Goal: Information Seeking & Learning: Learn about a topic

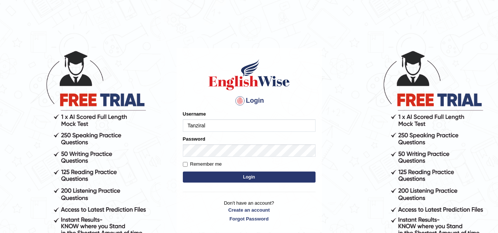
click at [244, 124] on input "Tanziral" at bounding box center [249, 125] width 133 height 13
type input "Tanziral"
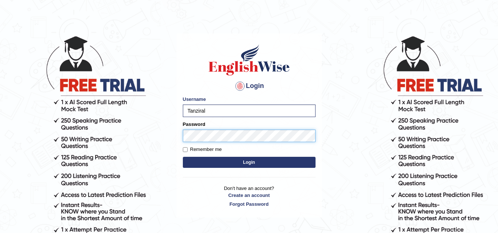
scroll to position [18, 0]
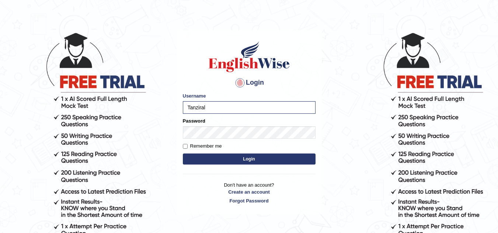
click at [226, 154] on button "Login" at bounding box center [249, 159] width 133 height 11
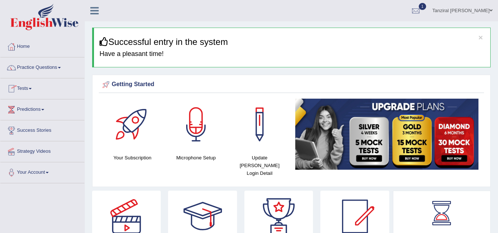
click at [32, 86] on link "Tests" at bounding box center [42, 88] width 84 height 18
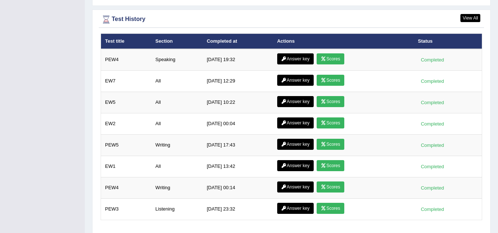
scroll to position [1027, 0]
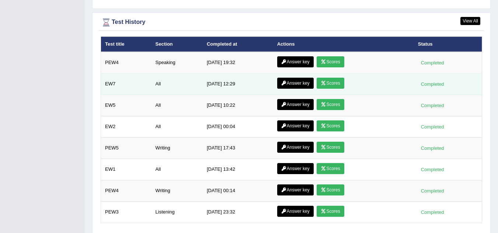
click at [331, 78] on link "Scores" at bounding box center [330, 83] width 27 height 11
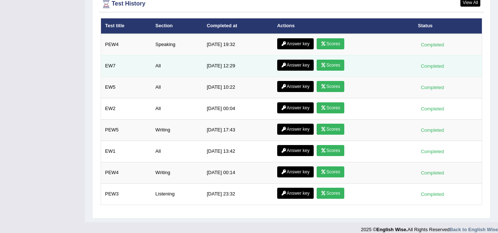
click at [287, 60] on link "Answer key" at bounding box center [295, 65] width 37 height 11
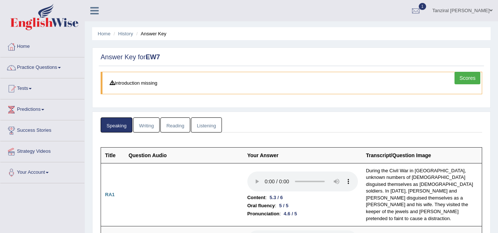
click at [147, 124] on link "Writing" at bounding box center [146, 125] width 27 height 15
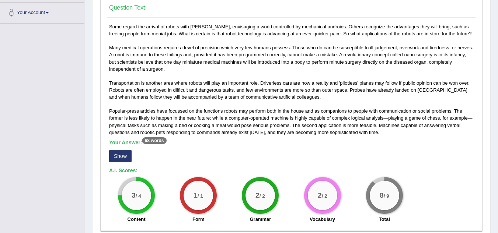
scroll to position [140, 0]
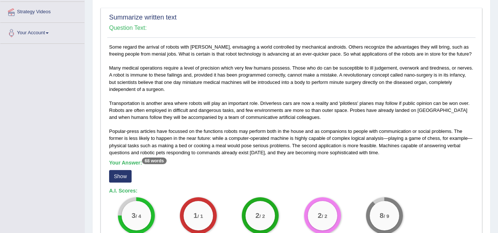
click at [147, 124] on div "Some regard the arrival of robots with dread, envisaging a world controlled by …" at bounding box center [291, 146] width 368 height 204
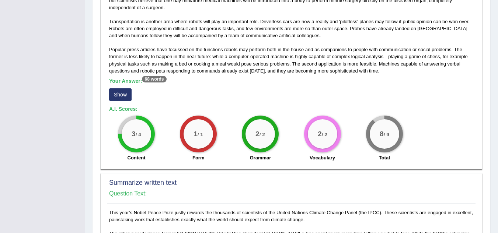
scroll to position [222, 0]
click at [119, 93] on button "Show" at bounding box center [120, 94] width 22 height 13
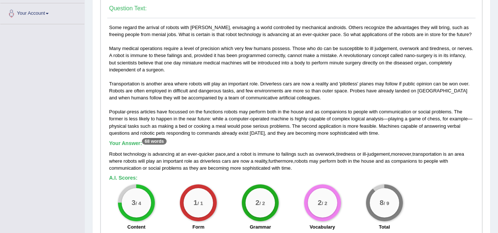
scroll to position [152, 0]
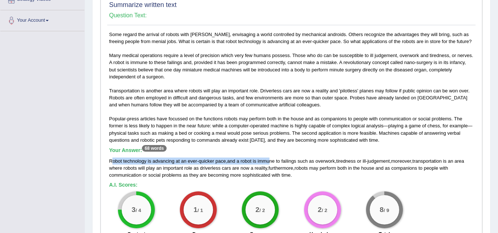
drag, startPoint x: 112, startPoint y: 162, endPoint x: 270, endPoint y: 155, distance: 157.6
click at [270, 155] on div "Your Answer: 68 words Robot technology is advancing at an ever - quicker pace ,…" at bounding box center [291, 163] width 365 height 31
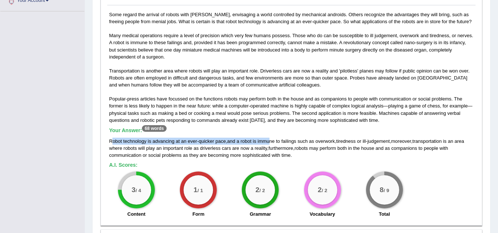
scroll to position [173, 0]
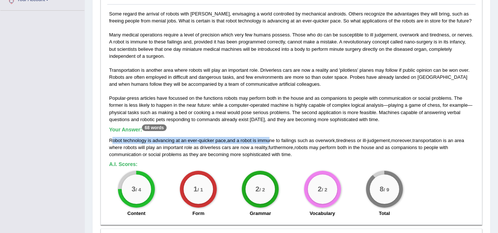
click at [296, 160] on div "Some regard the arrival of robots with dread, envisaging a world controlled by …" at bounding box center [291, 115] width 368 height 211
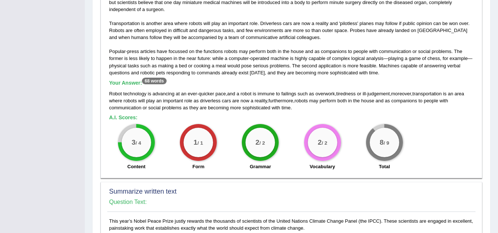
scroll to position [225, 0]
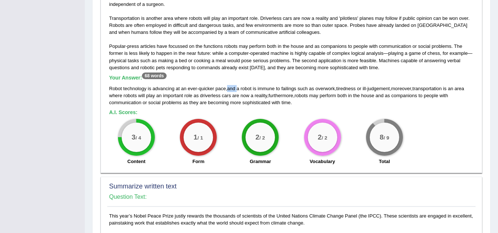
drag, startPoint x: 227, startPoint y: 89, endPoint x: 239, endPoint y: 89, distance: 11.8
click at [239, 89] on div "Robot technology is advancing at an ever - quicker pace , and a robot is immune…" at bounding box center [291, 95] width 365 height 21
drag, startPoint x: 398, startPoint y: 90, endPoint x: 425, endPoint y: 90, distance: 26.9
click at [425, 90] on div "Robot technology is advancing at an ever - quicker pace , and a robot is immune…" at bounding box center [291, 95] width 365 height 21
drag, startPoint x: 271, startPoint y: 94, endPoint x: 294, endPoint y: 94, distance: 22.5
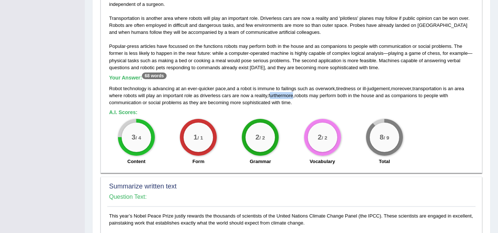
click at [293, 94] on span "furthermore" at bounding box center [280, 96] width 25 height 6
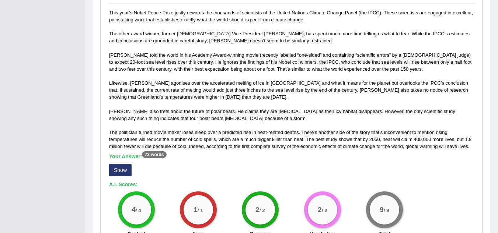
scroll to position [428, 0]
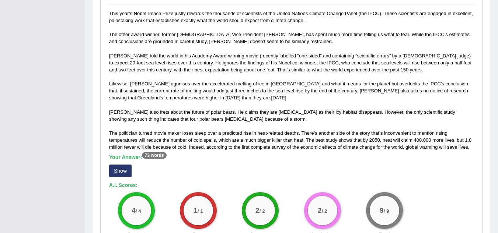
click at [122, 168] on button "Show" at bounding box center [120, 171] width 22 height 13
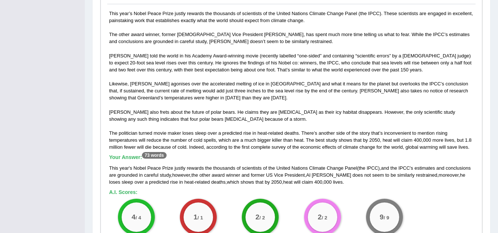
click at [143, 155] on sup "73 words" at bounding box center [154, 155] width 24 height 7
drag, startPoint x: 143, startPoint y: 155, endPoint x: 169, endPoint y: 159, distance: 26.1
click at [169, 159] on h5 "Your Answer: 73 words" at bounding box center [291, 158] width 365 height 7
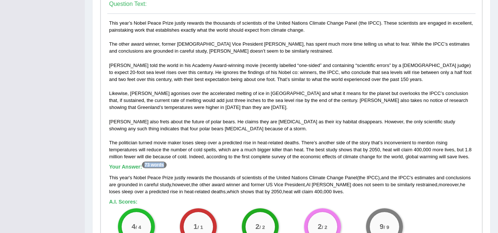
scroll to position [418, 0]
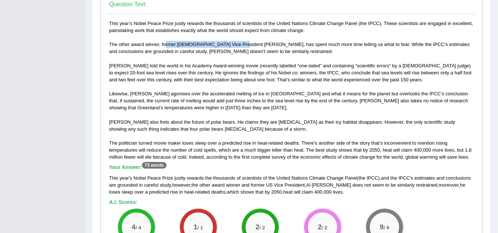
drag, startPoint x: 165, startPoint y: 43, endPoint x: 236, endPoint y: 43, distance: 70.4
click at [236, 43] on div "This year’s Nobel Peace Prize justly rewards the thousands of scientists of the…" at bounding box center [291, 139] width 368 height 239
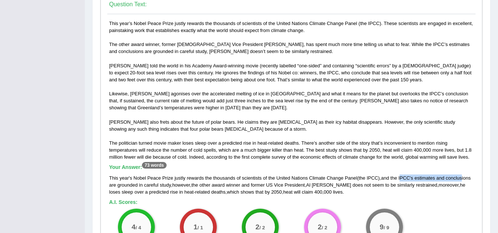
drag, startPoint x: 404, startPoint y: 176, endPoint x: 464, endPoint y: 177, distance: 60.1
click at [464, 177] on div "This year ' s Nobel Peace Prize justly rewards the thousands of scientists of t…" at bounding box center [291, 185] width 365 height 21
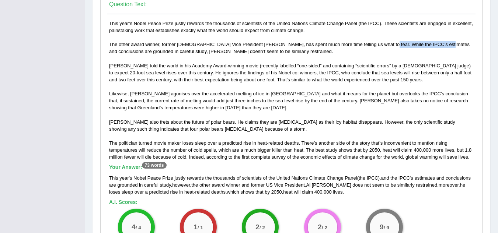
drag, startPoint x: 376, startPoint y: 46, endPoint x: 435, endPoint y: 45, distance: 59.0
click at [435, 45] on div "This year’s Nobel Peace Prize justly rewards the thousands of scientists of the…" at bounding box center [291, 139] width 368 height 239
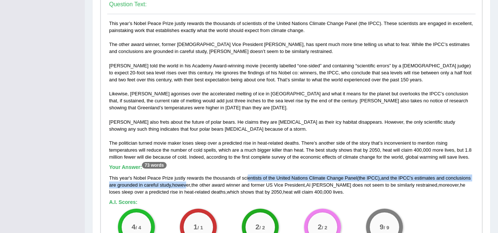
drag, startPoint x: 188, startPoint y: 185, endPoint x: 249, endPoint y: 182, distance: 60.9
click at [249, 182] on div "This year ' s Nobel Peace Prize justly rewards the thousands of scientists of t…" at bounding box center [291, 185] width 365 height 21
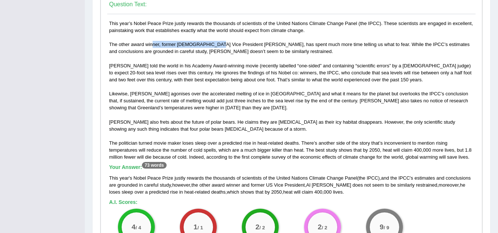
drag, startPoint x: 153, startPoint y: 42, endPoint x: 214, endPoint y: 42, distance: 60.9
click at [214, 42] on div "This year’s Nobel Peace Prize justly rewards the thousands of scientists of the…" at bounding box center [291, 139] width 368 height 239
drag, startPoint x: 111, startPoint y: 42, endPoint x: 239, endPoint y: 47, distance: 128.8
click at [239, 47] on div "This year’s Nobel Peace Prize justly rewards the thousands of scientists of the…" at bounding box center [291, 139] width 368 height 239
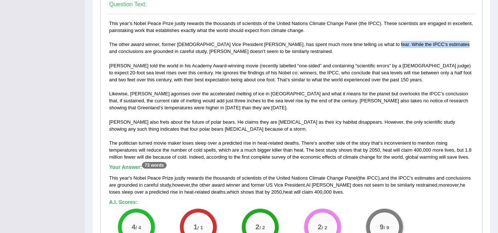
drag, startPoint x: 378, startPoint y: 45, endPoint x: 447, endPoint y: 48, distance: 69.0
click at [447, 48] on div "This year’s Nobel Peace Prize justly rewards the thousands of scientists of the…" at bounding box center [291, 139] width 368 height 239
drag, startPoint x: 342, startPoint y: 46, endPoint x: 434, endPoint y: 45, distance: 92.2
click at [434, 45] on div "This year’s Nobel Peace Prize justly rewards the thousands of scientists of the…" at bounding box center [291, 139] width 368 height 239
click at [385, 108] on div "This year’s Nobel Peace Prize justly rewards the thousands of scientists of the…" at bounding box center [291, 139] width 368 height 239
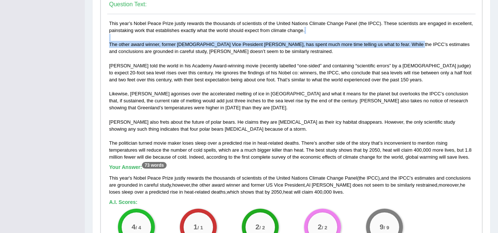
drag, startPoint x: 345, startPoint y: 41, endPoint x: 402, endPoint y: 46, distance: 57.7
click at [402, 46] on div "This year’s Nobel Peace Prize justly rewards the thousands of scientists of the…" at bounding box center [291, 139] width 368 height 239
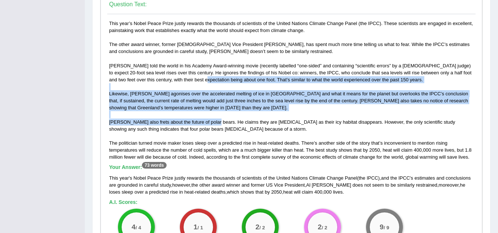
drag, startPoint x: 187, startPoint y: 80, endPoint x: 213, endPoint y: 123, distance: 50.2
click at [213, 123] on div "This year’s Nobel Peace Prize justly rewards the thousands of scientists of the…" at bounding box center [291, 139] width 368 height 239
click at [350, 163] on div "This year’s Nobel Peace Prize justly rewards the thousands of scientists of the…" at bounding box center [291, 139] width 368 height 239
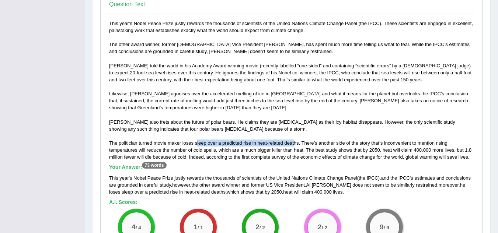
drag, startPoint x: 196, startPoint y: 141, endPoint x: 295, endPoint y: 142, distance: 98.9
click at [295, 142] on div "This year’s Nobel Peace Prize justly rewards the thousands of scientists of the…" at bounding box center [291, 139] width 368 height 239
drag, startPoint x: 438, startPoint y: 185, endPoint x: 451, endPoint y: 187, distance: 13.5
click at [451, 187] on div "This year ' s Nobel Peace Prize justly rewards the thousands of scientists of t…" at bounding box center [291, 185] width 365 height 21
click at [120, 190] on span "loses" at bounding box center [114, 193] width 11 height 6
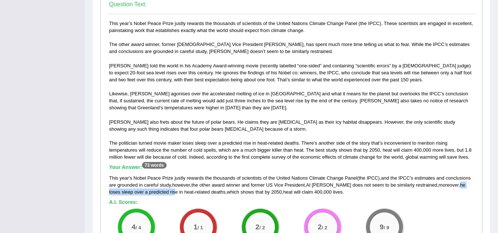
drag, startPoint x: 436, startPoint y: 187, endPoint x: 149, endPoint y: 193, distance: 287.0
click at [149, 193] on div "This year ' s Nobel Peace Prize justly rewards the thousands of scientists of t…" at bounding box center [291, 185] width 365 height 21
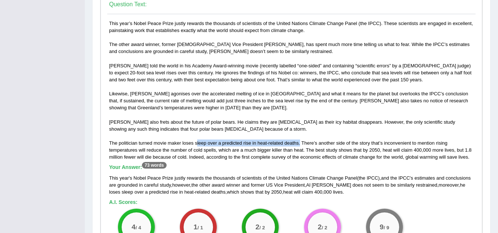
drag, startPoint x: 300, startPoint y: 141, endPoint x: 197, endPoint y: 143, distance: 103.7
click at [197, 143] on div "This year’s Nobel Peace Prize justly rewards the thousands of scientists of the…" at bounding box center [291, 139] width 368 height 239
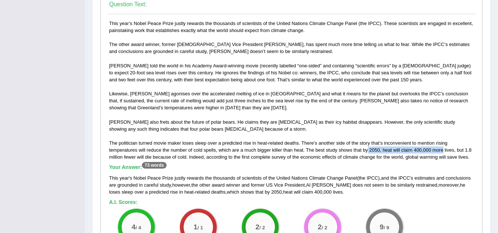
drag, startPoint x: 368, startPoint y: 152, endPoint x: 443, endPoint y: 151, distance: 75.2
click at [443, 151] on div "This year’s Nobel Peace Prize justly rewards the thousands of scientists of the…" at bounding box center [291, 139] width 368 height 239
drag, startPoint x: 317, startPoint y: 145, endPoint x: 374, endPoint y: 146, distance: 56.8
click at [374, 146] on div "This year’s Nobel Peace Prize justly rewards the thousands of scientists of the…" at bounding box center [291, 139] width 368 height 239
click at [363, 164] on div "This year’s Nobel Peace Prize justly rewards the thousands of scientists of the…" at bounding box center [291, 139] width 368 height 239
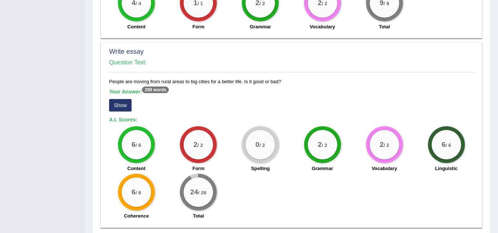
scroll to position [671, 0]
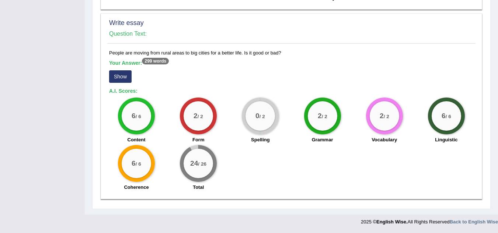
click at [118, 74] on button "Show" at bounding box center [120, 76] width 22 height 13
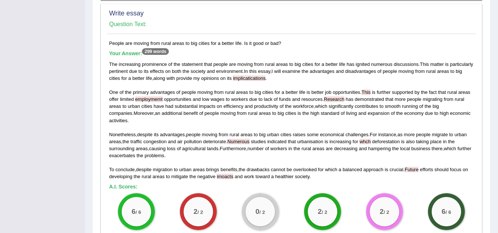
scroll to position [680, 0]
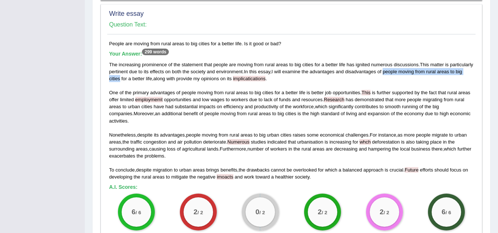
drag, startPoint x: 411, startPoint y: 72, endPoint x: 147, endPoint y: 81, distance: 264.2
click at [147, 81] on div "The increasing prominence of the statement that people are moving from rural ar…" at bounding box center [291, 121] width 365 height 120
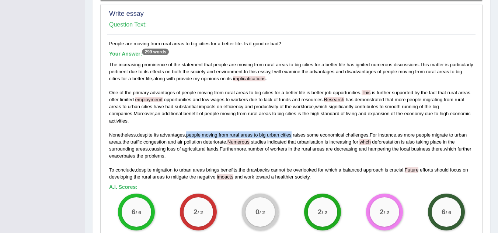
drag, startPoint x: 188, startPoint y: 127, endPoint x: 295, endPoint y: 128, distance: 107.0
click at [295, 128] on div "The increasing prominence of the statement that people are moving from rural ar…" at bounding box center [291, 121] width 365 height 120
click at [302, 120] on div "The increasing prominence of the statement that people are moving from rural ar…" at bounding box center [291, 121] width 365 height 120
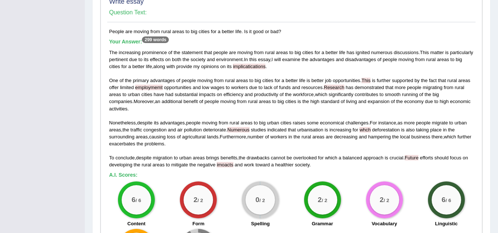
scroll to position [693, 0]
drag, startPoint x: 460, startPoint y: 115, endPoint x: 122, endPoint y: 121, distance: 337.5
click at [122, 121] on div "The increasing prominence of the statement that people are moving from rural ar…" at bounding box center [291, 109] width 365 height 120
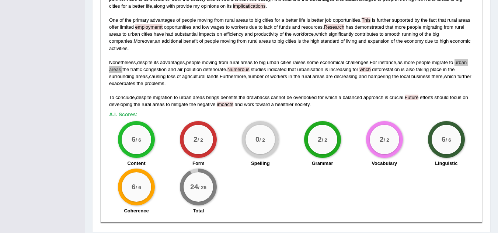
scroll to position [752, 0]
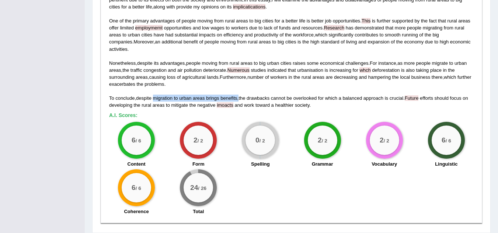
drag, startPoint x: 155, startPoint y: 91, endPoint x: 240, endPoint y: 92, distance: 84.5
click at [240, 92] on div "The increasing prominence of the statement that people are moving from rural ar…" at bounding box center [291, 49] width 365 height 120
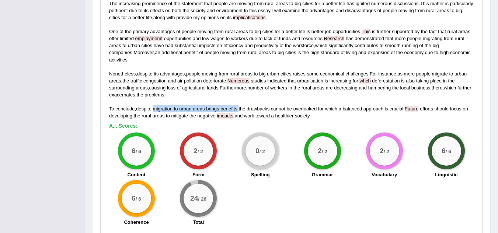
scroll to position [741, 0]
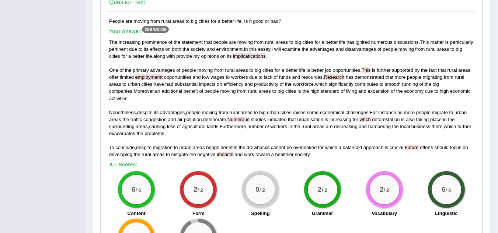
scroll to position [704, 0]
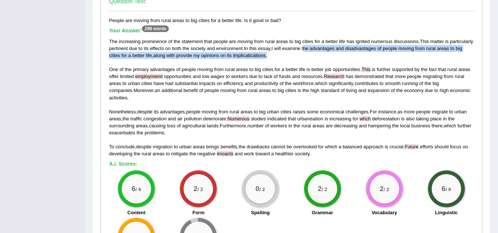
drag, startPoint x: 330, startPoint y: 50, endPoint x: 339, endPoint y: 53, distance: 9.6
click at [339, 53] on div "The increasing prominence of the statement that people are moving from rural ar…" at bounding box center [291, 98] width 365 height 120
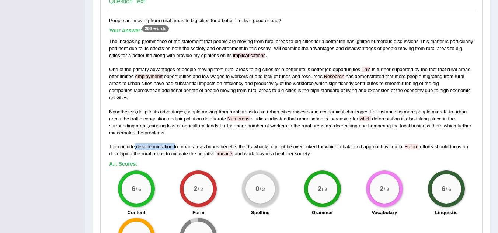
drag, startPoint x: 135, startPoint y: 139, endPoint x: 177, endPoint y: 139, distance: 42.0
click at [177, 139] on div "The increasing prominence of the statement that people are moving from rural ar…" at bounding box center [291, 98] width 365 height 120
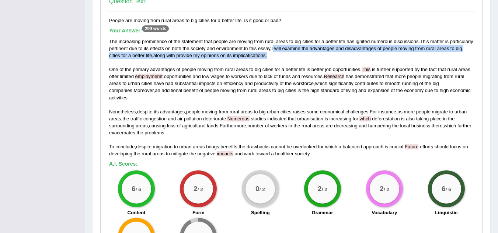
drag, startPoint x: 300, startPoint y: 47, endPoint x: 309, endPoint y: 54, distance: 11.3
click at [309, 54] on div "The increasing prominence of the statement that people are moving from rural ar…" at bounding box center [291, 98] width 365 height 120
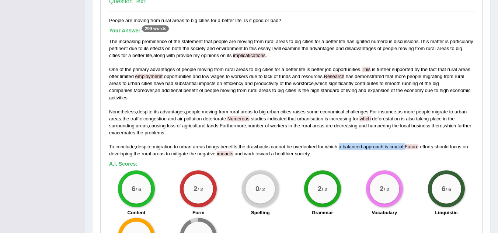
drag, startPoint x: 409, startPoint y: 141, endPoint x: 343, endPoint y: 141, distance: 66.0
click at [343, 141] on div "The increasing prominence of the statement that people are moving from rural ar…" at bounding box center [291, 98] width 365 height 120
click at [322, 162] on h5 "A.I. Scores:" at bounding box center [291, 165] width 365 height 6
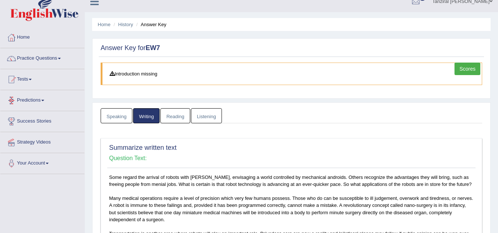
scroll to position [0, 0]
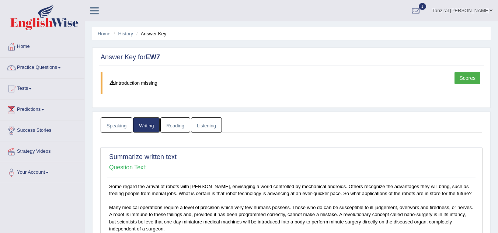
click at [103, 31] on link "Home" at bounding box center [104, 34] width 13 height 6
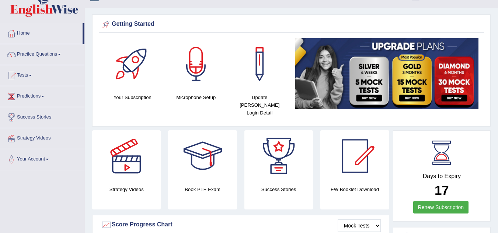
scroll to position [14, 0]
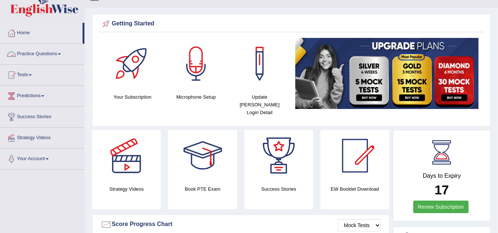
click at [58, 54] on link "Practice Questions" at bounding box center [42, 53] width 84 height 18
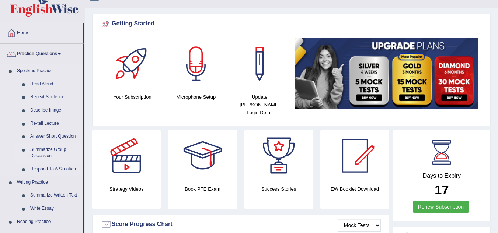
click at [52, 150] on link "Summarize Group Discussion" at bounding box center [55, 153] width 56 height 20
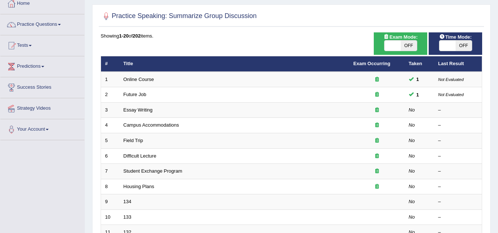
scroll to position [44, 0]
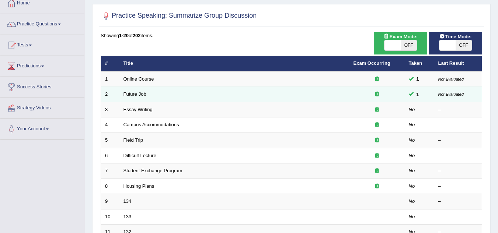
click at [166, 97] on td "Future Job" at bounding box center [234, 94] width 230 height 15
click at [378, 92] on icon at bounding box center [377, 94] width 4 height 5
click at [130, 93] on link "Future Job" at bounding box center [135, 94] width 23 height 6
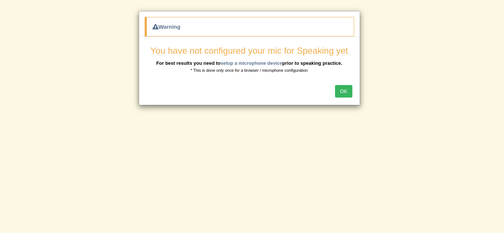
click at [341, 92] on button "OK" at bounding box center [343, 91] width 17 height 13
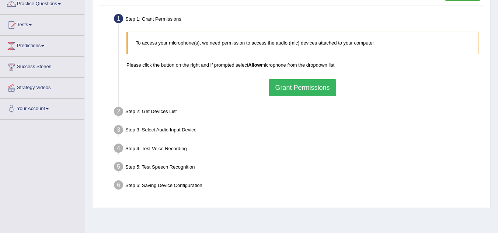
click at [289, 85] on button "Grant Permissions" at bounding box center [302, 87] width 67 height 17
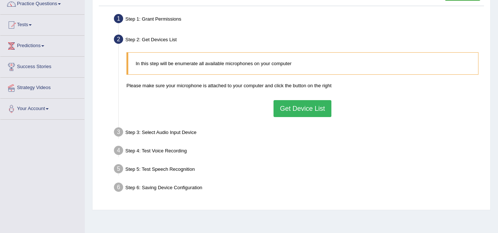
click at [297, 114] on button "Get Device List" at bounding box center [303, 108] width 58 height 17
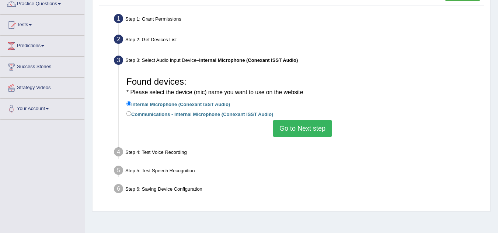
click at [305, 134] on button "Go to Next step" at bounding box center [302, 128] width 59 height 17
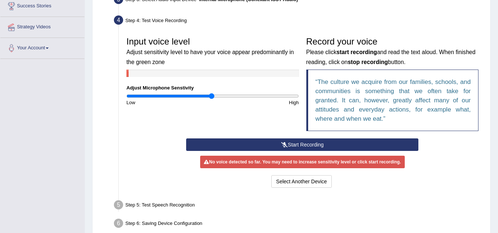
scroll to position [155, 0]
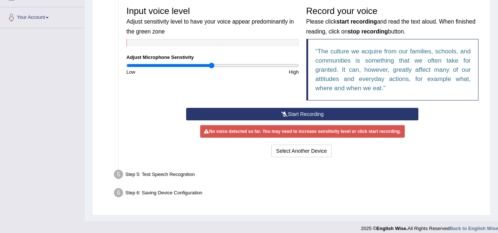
click at [303, 113] on button "Start Recording" at bounding box center [302, 114] width 232 height 13
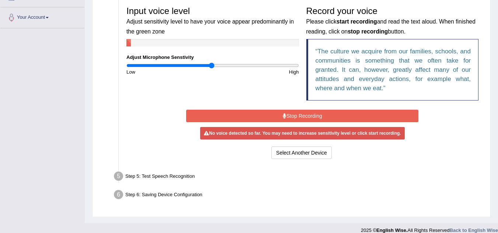
click at [303, 113] on button "Stop Recording" at bounding box center [302, 116] width 232 height 13
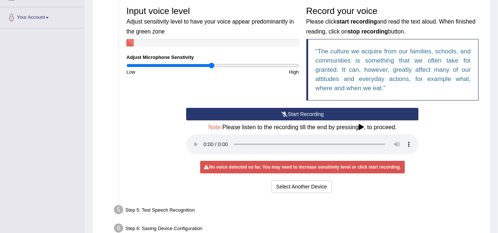
scroll to position [197, 0]
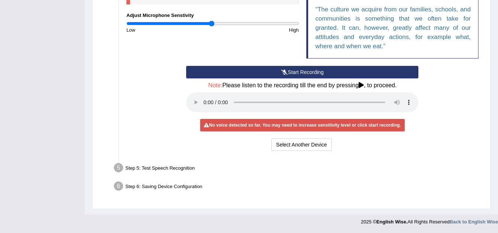
click at [201, 168] on div "Step 5: Test Speech Recognition" at bounding box center [299, 169] width 377 height 16
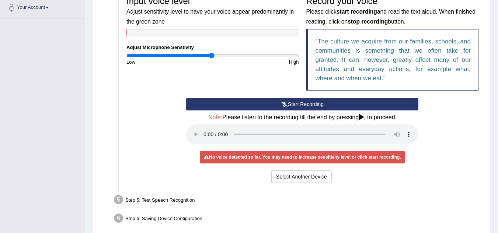
click at [362, 117] on icon at bounding box center [361, 117] width 5 height 6
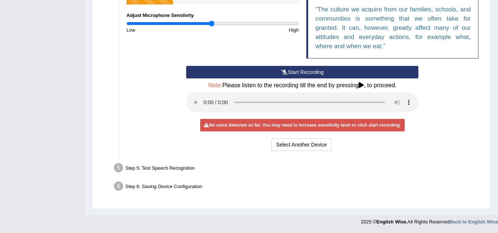
scroll to position [186, 0]
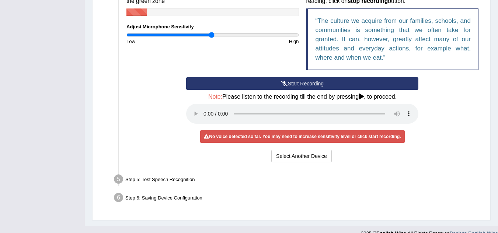
click at [173, 168] on div "Input voice level Adjust sensitivity level to have your voice appear predominan…" at bounding box center [303, 68] width 360 height 200
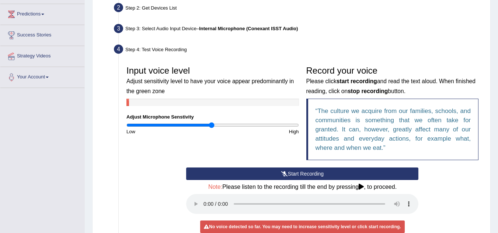
scroll to position [145, 0]
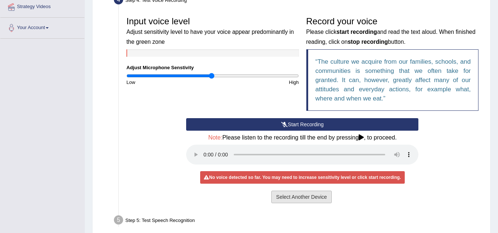
click at [306, 195] on button "Select Another Device" at bounding box center [301, 197] width 60 height 13
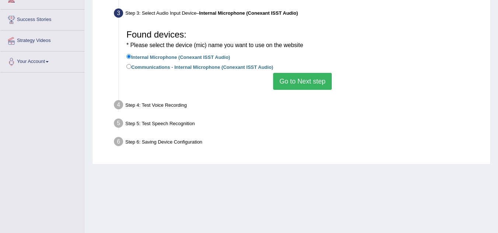
scroll to position [102, 0]
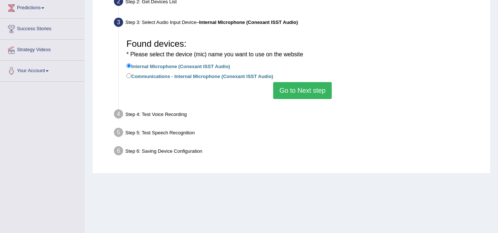
click at [289, 86] on button "Go to Next step" at bounding box center [302, 90] width 59 height 17
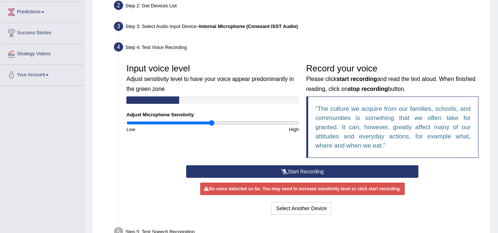
scroll to position [117, 0]
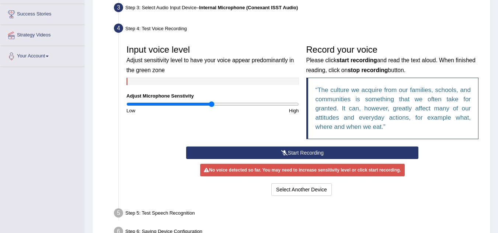
click at [284, 156] on button "Start Recording" at bounding box center [302, 153] width 232 height 13
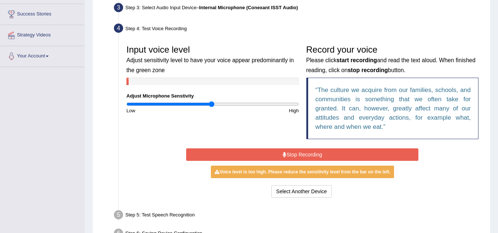
click at [284, 156] on icon at bounding box center [285, 154] width 4 height 5
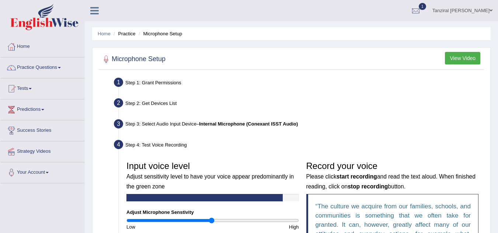
scroll to position [27, 0]
